Goal: Book appointment/travel/reservation

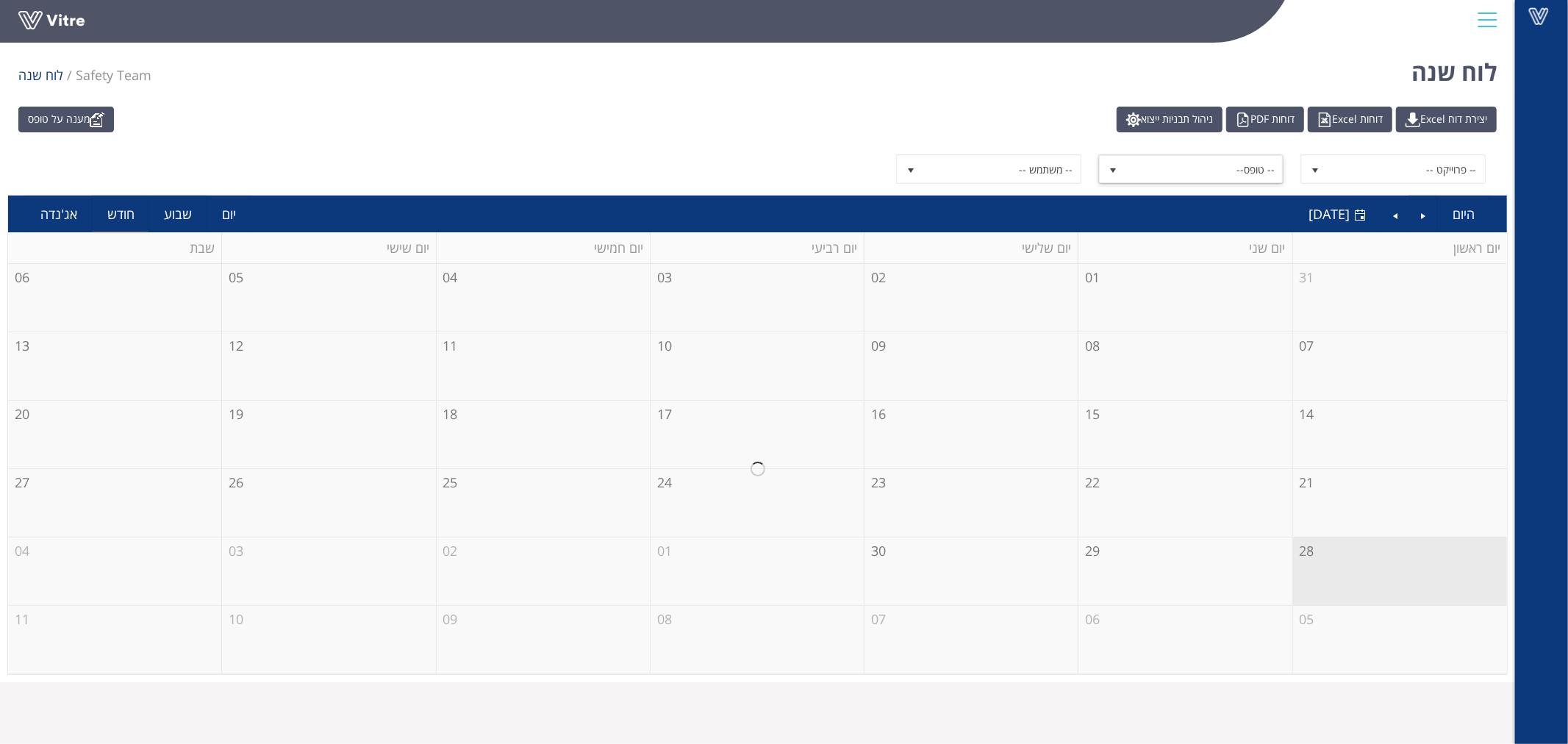
click at [1222, 178] on span "-- טופס--" at bounding box center [1204, 169] width 157 height 27
click at [951, 179] on span "-- משתמש --" at bounding box center [1002, 169] width 157 height 27
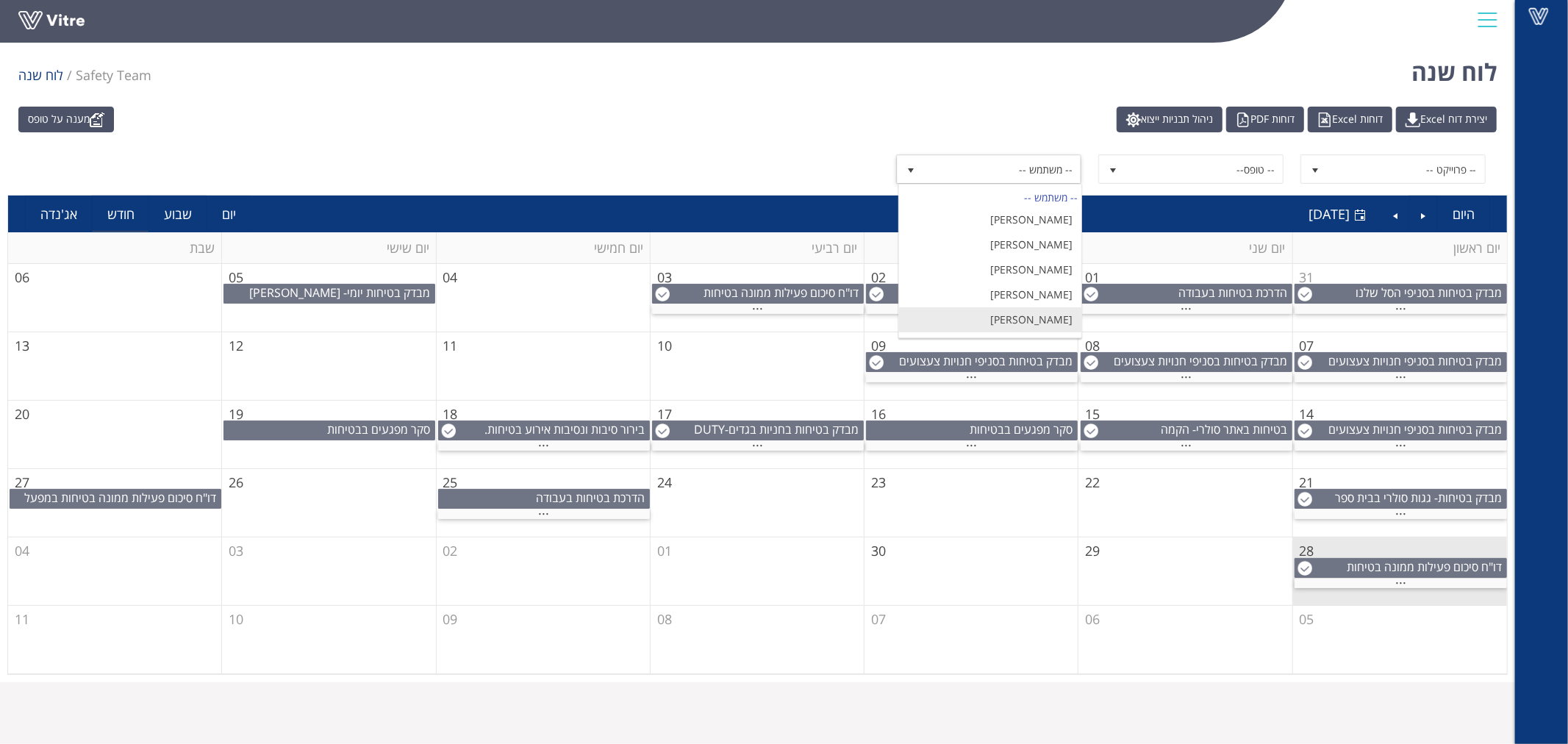
click at [1008, 320] on li "[PERSON_NAME]" at bounding box center [990, 319] width 182 height 25
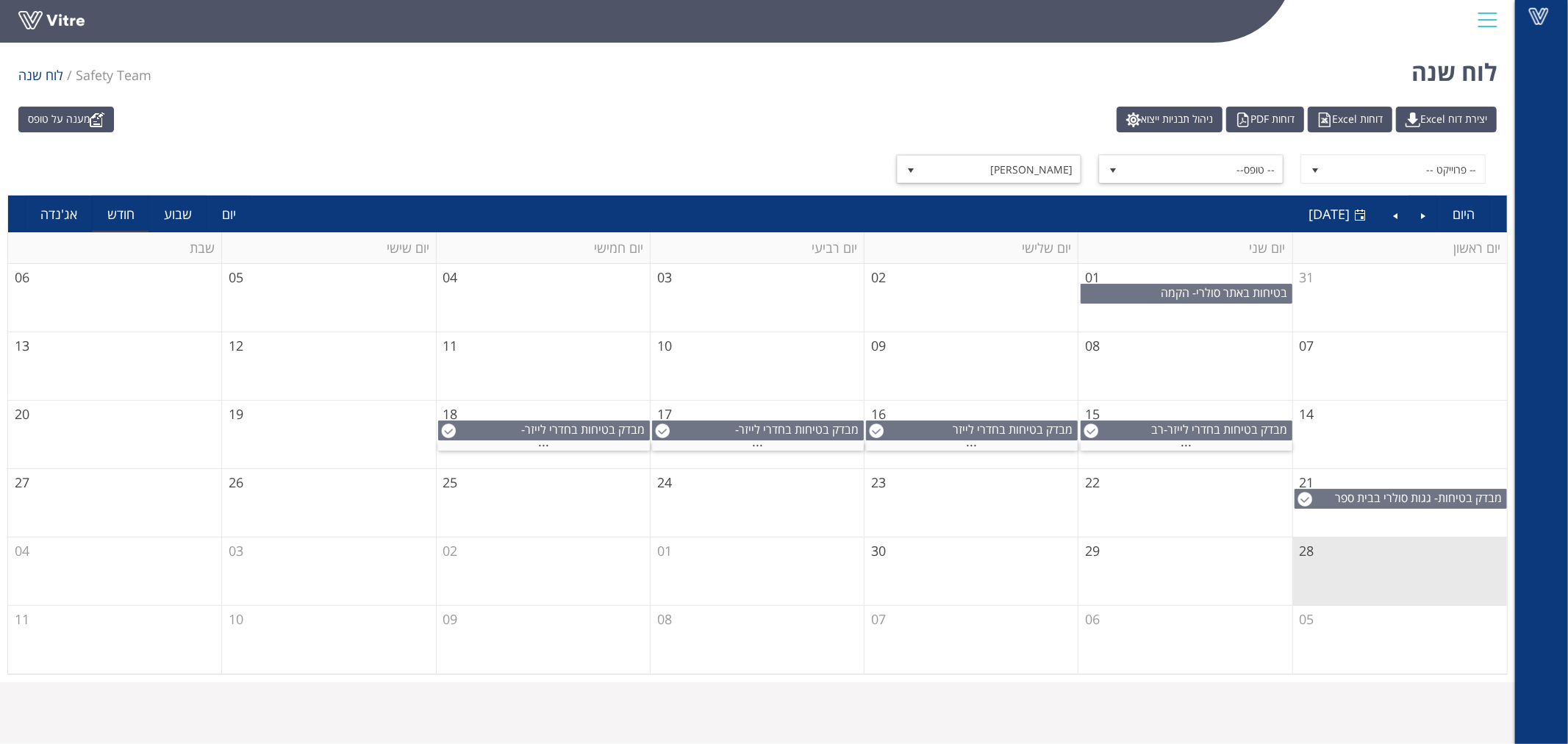
click at [1119, 177] on span "select" at bounding box center [1113, 169] width 27 height 27
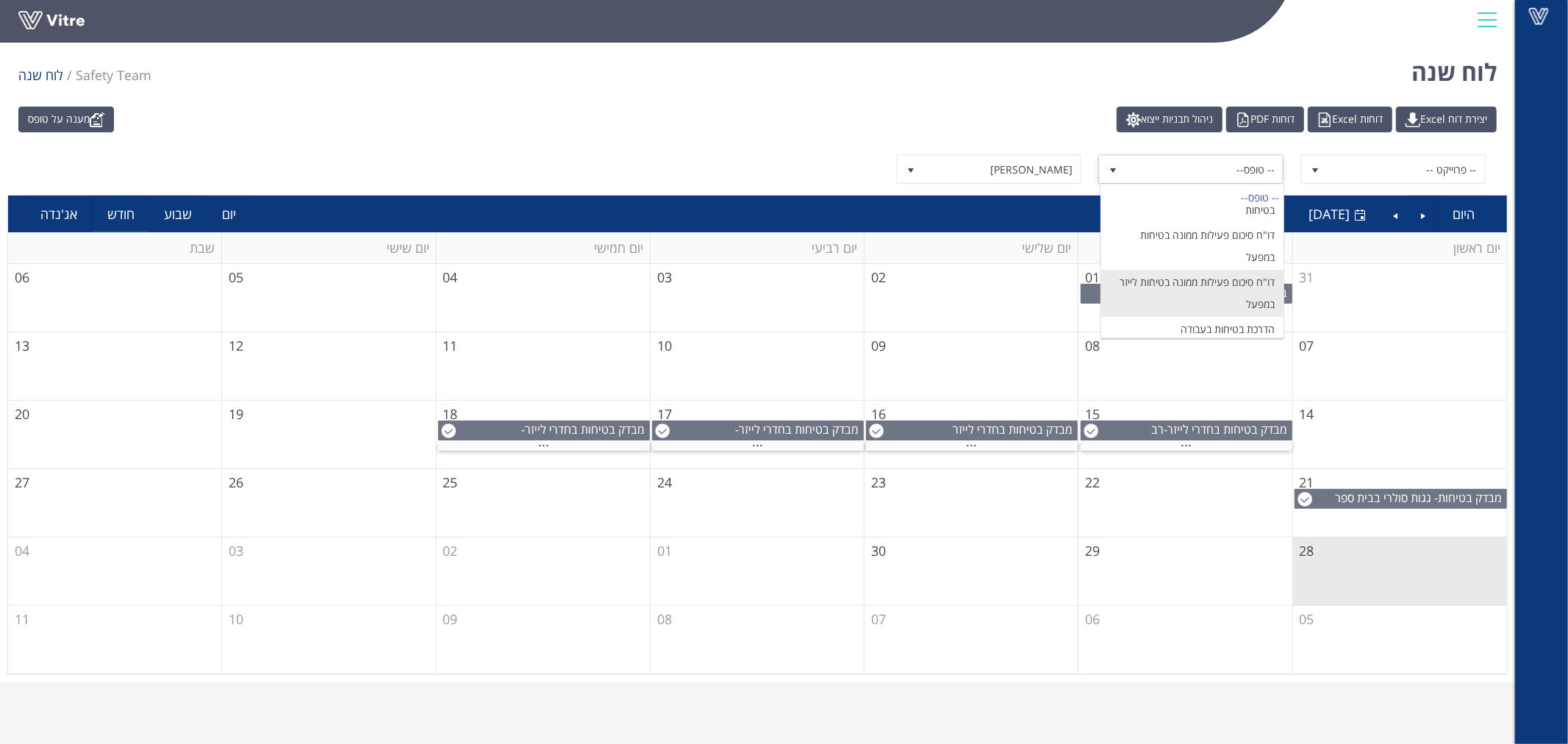
scroll to position [164, 0]
click at [1174, 331] on li "מבדק בטיחות בחדרי לייזר-[PERSON_NAME] ציוד אלקטרוני" at bounding box center [1192, 333] width 182 height 47
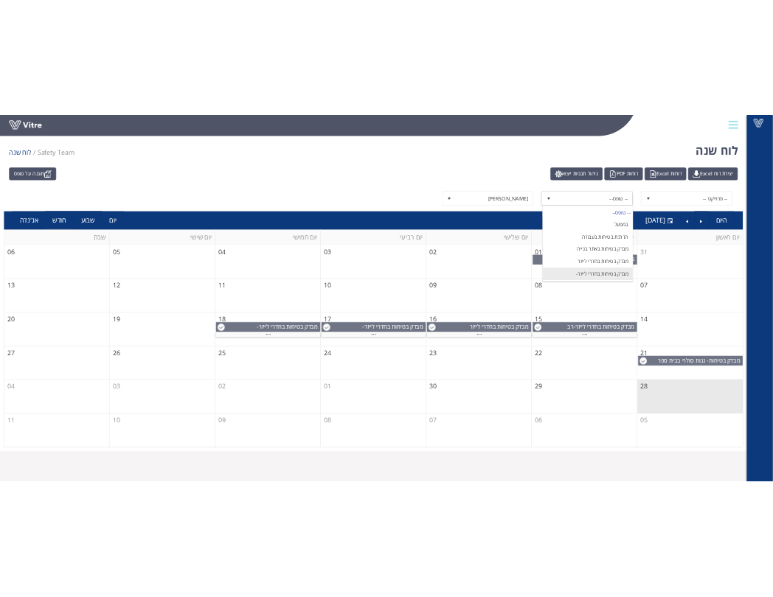
scroll to position [0, 0]
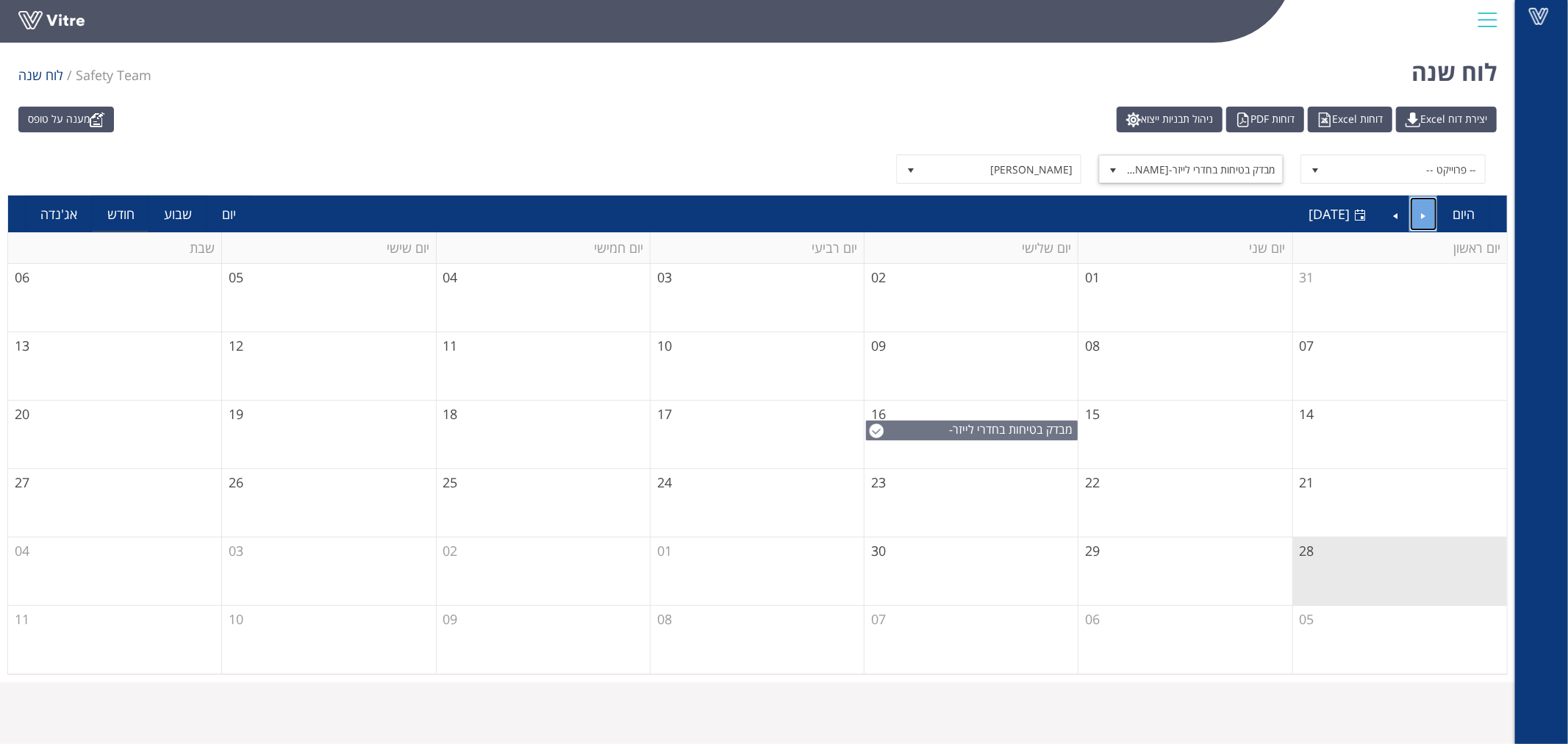
click at [1435, 217] on link "Previous" at bounding box center [1424, 214] width 28 height 34
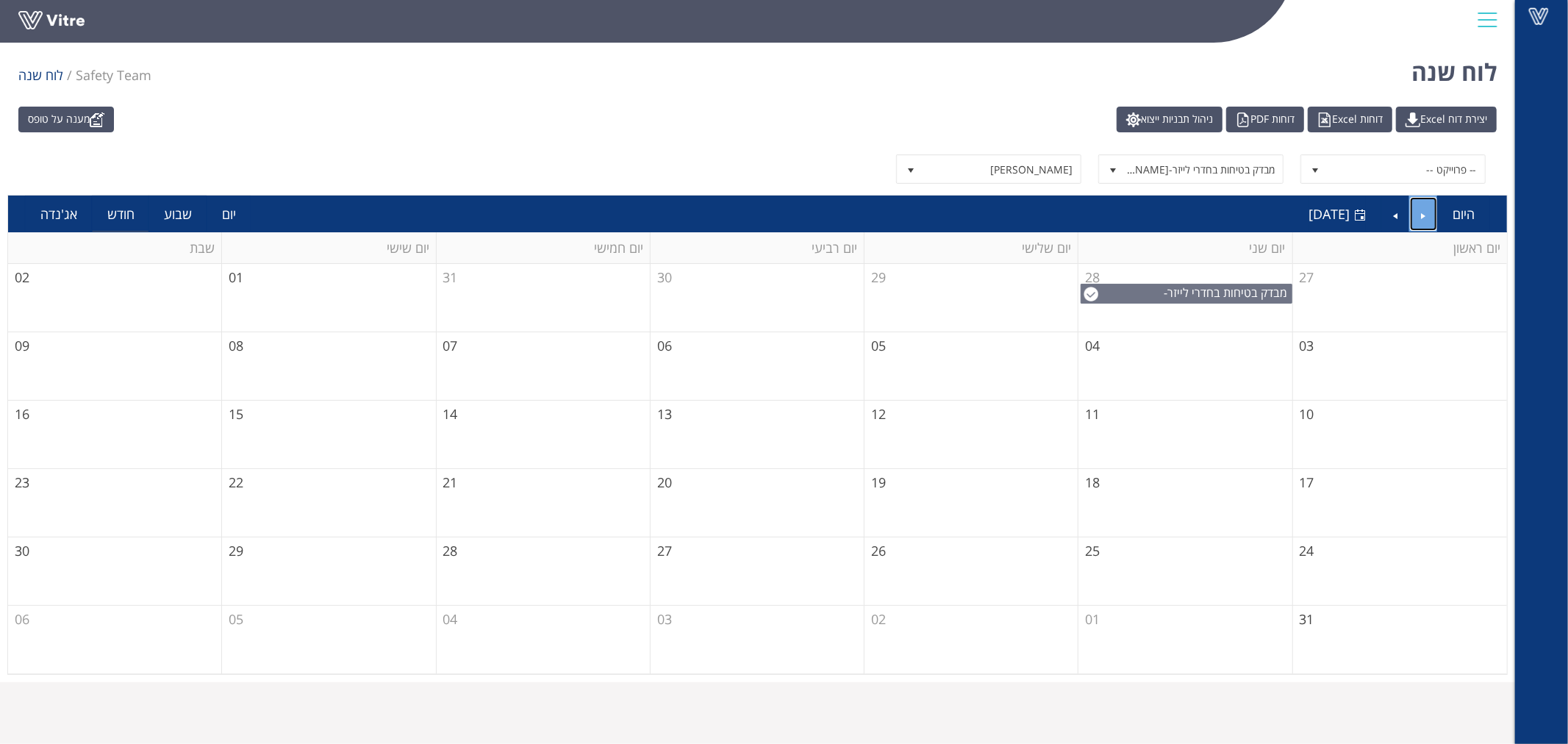
click at [1435, 217] on link "Previous" at bounding box center [1424, 214] width 28 height 34
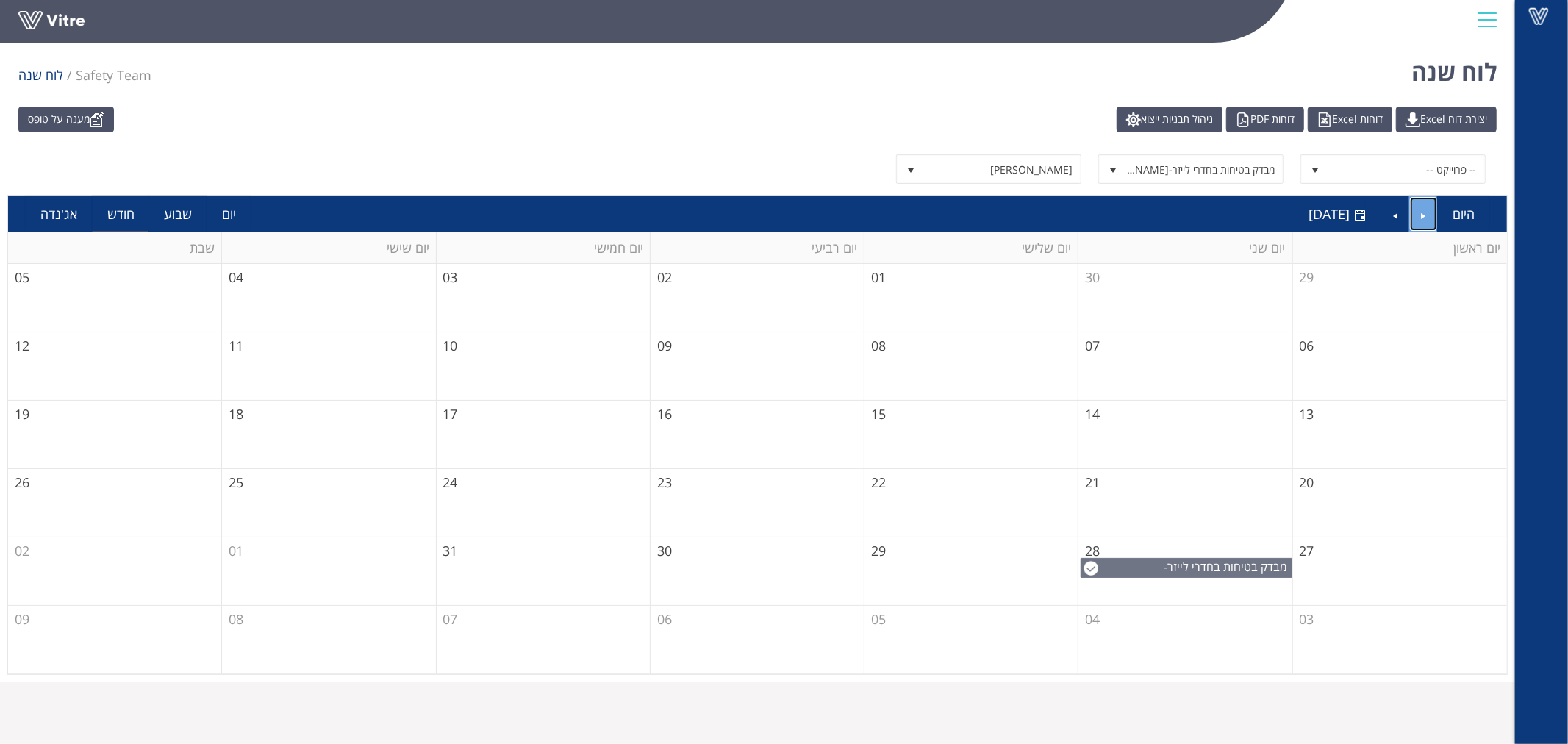
click at [1435, 217] on link "Previous" at bounding box center [1424, 214] width 28 height 34
click at [1402, 219] on link "Next" at bounding box center [1396, 214] width 28 height 34
click at [1426, 218] on link "Previous" at bounding box center [1424, 214] width 28 height 34
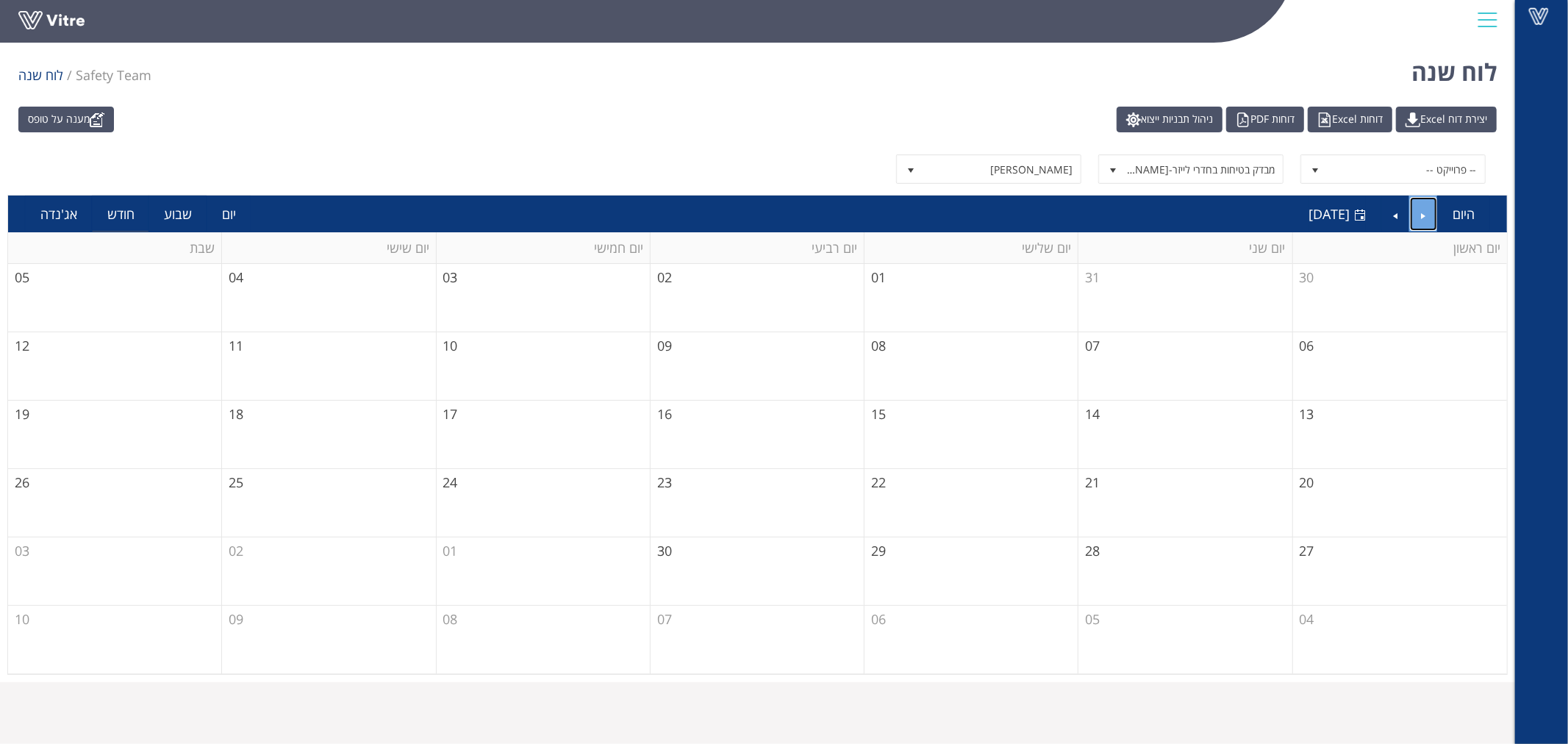
click at [1426, 218] on link "Previous" at bounding box center [1424, 214] width 28 height 34
click at [722, 564] on span "מבדק בטיחות בחדרי לייזר-[PERSON_NAME] ציוד אלקטרוני" at bounding box center [784, 575] width 158 height 32
click at [1417, 203] on link "Previous" at bounding box center [1424, 214] width 28 height 34
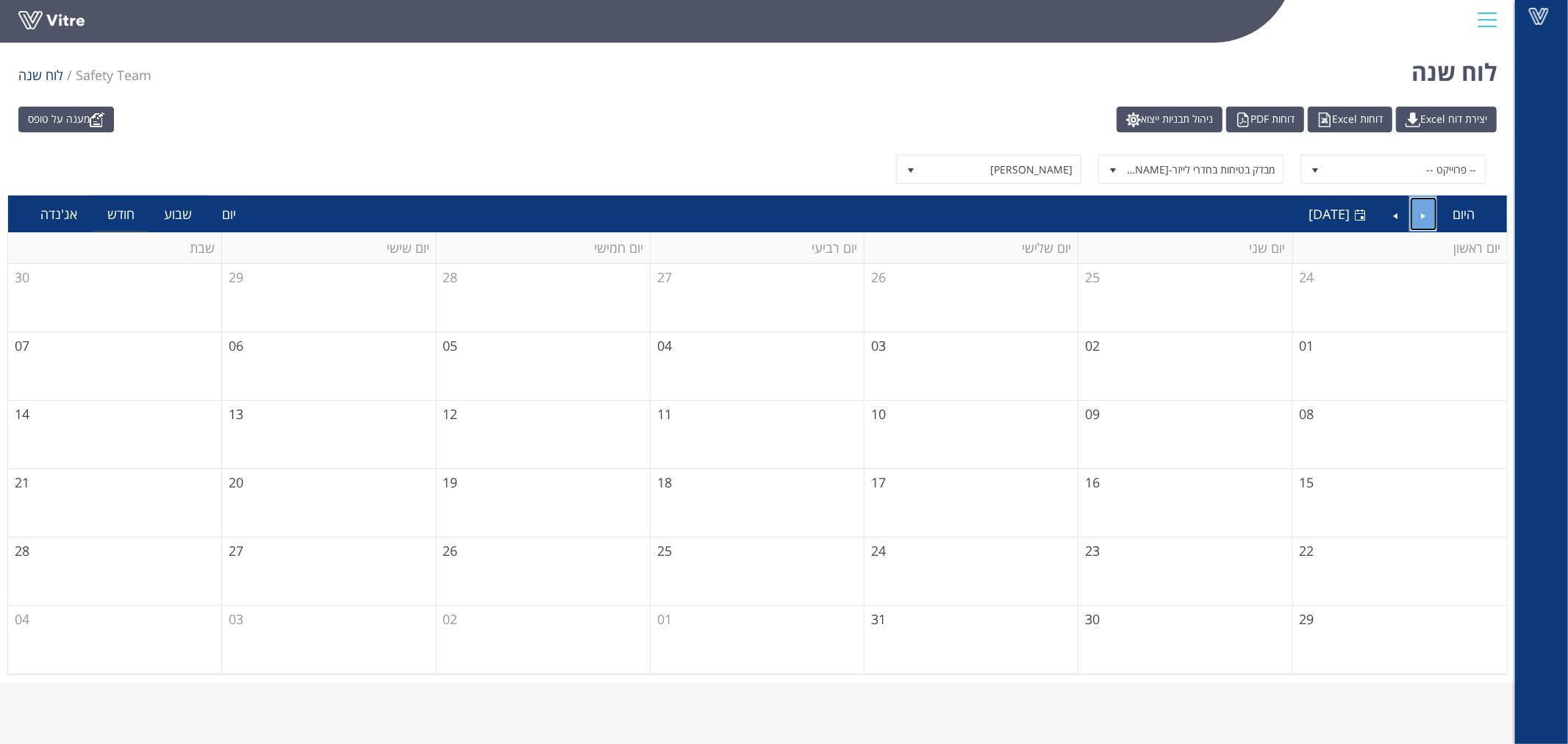
click at [1424, 218] on link "Previous" at bounding box center [1424, 214] width 28 height 34
click at [1416, 217] on link "Previous" at bounding box center [1424, 214] width 28 height 34
click at [1391, 219] on link "Next" at bounding box center [1396, 214] width 28 height 34
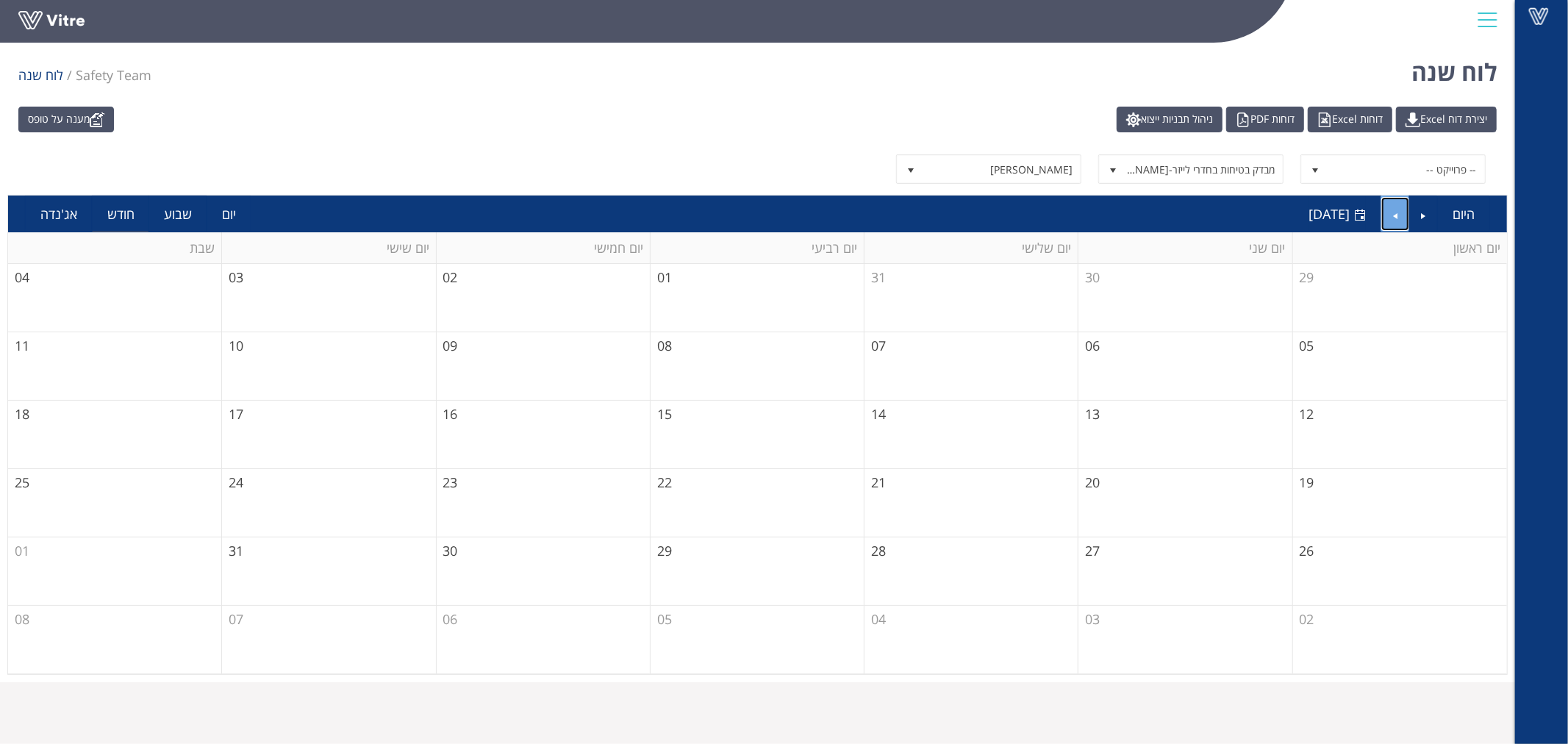
click at [1391, 219] on link "Next" at bounding box center [1396, 214] width 28 height 34
click at [1406, 207] on link "Next" at bounding box center [1396, 214] width 28 height 34
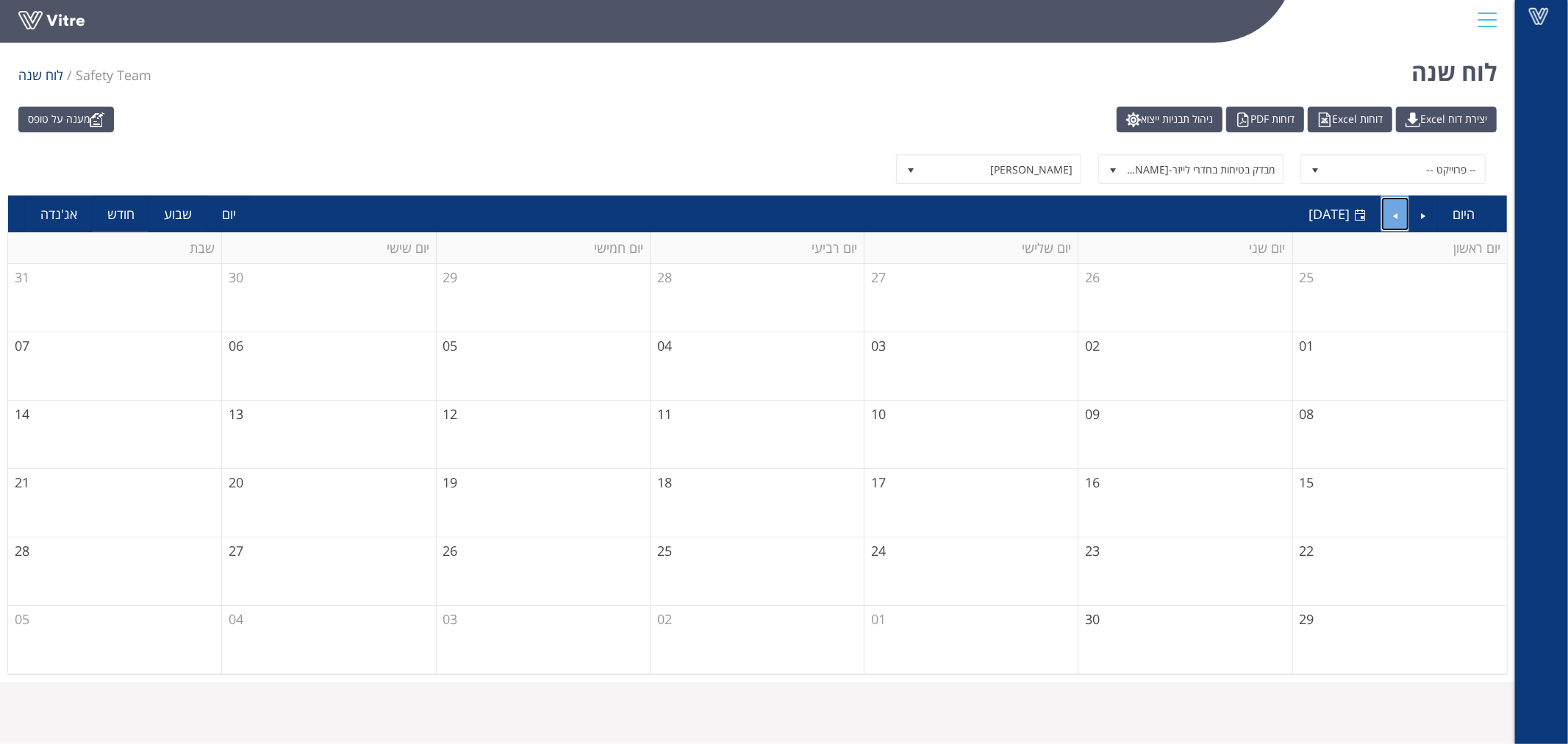
click at [1406, 207] on link "Next" at bounding box center [1396, 214] width 28 height 34
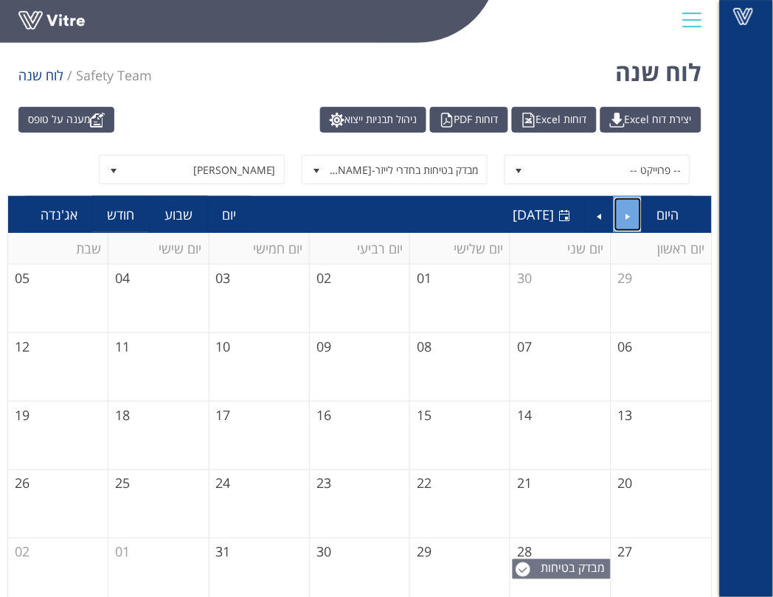
click at [614, 219] on link "Previous" at bounding box center [628, 215] width 28 height 34
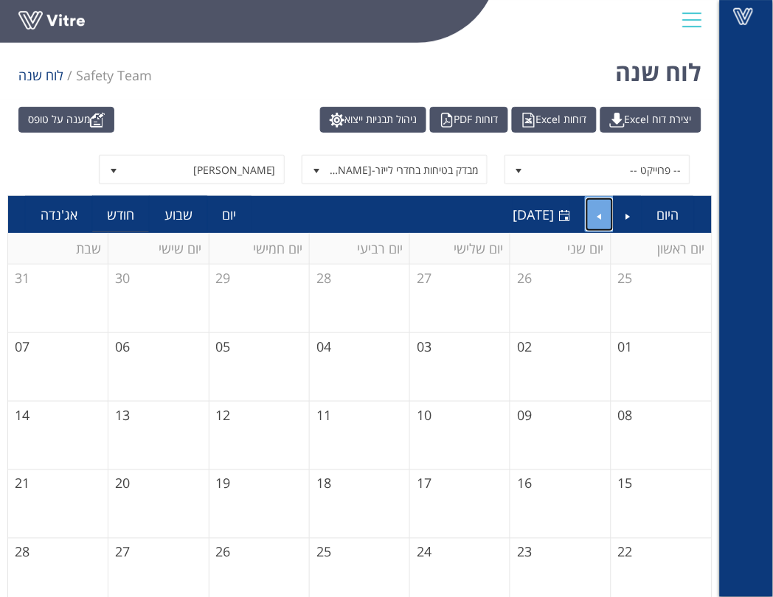
click at [602, 212] on link "Next" at bounding box center [600, 215] width 28 height 34
click at [567, 302] on span "מבדק בטיחות בחדרי לייזר-[PERSON_NAME] ציוד אלקטרוני" at bounding box center [564, 317] width 91 height 65
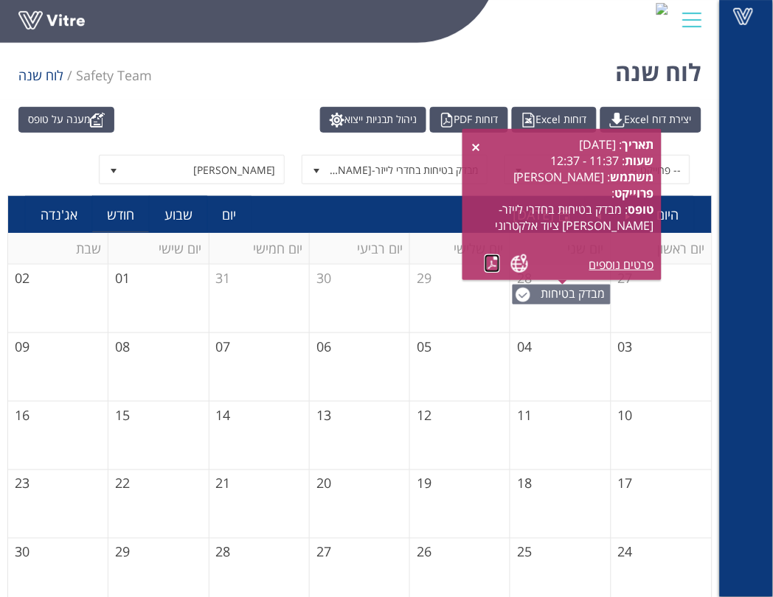
click at [490, 267] on link at bounding box center [492, 263] width 15 height 18
click at [410, 196] on div "היום [DATE] [DATE] חודש יום שבוע חודש אג'נדה" at bounding box center [360, 214] width 704 height 37
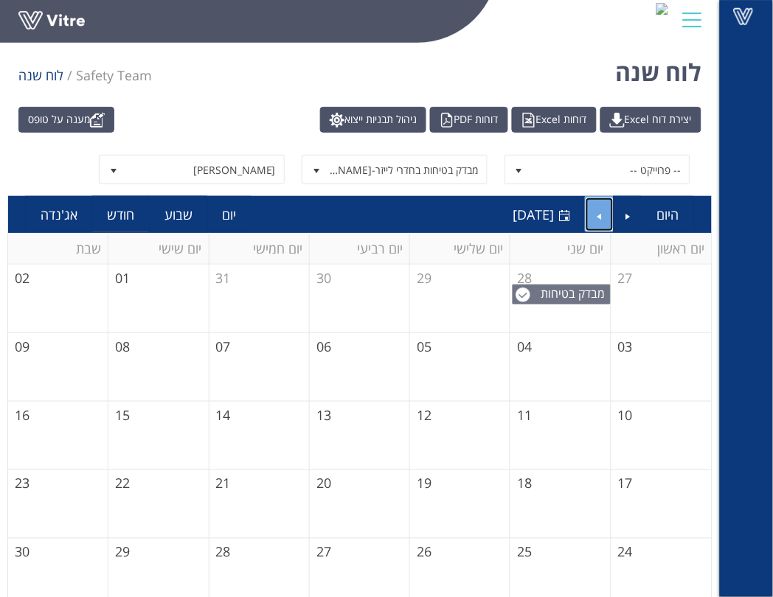
click at [593, 218] on link "Next" at bounding box center [600, 215] width 28 height 34
